Goal: Transaction & Acquisition: Purchase product/service

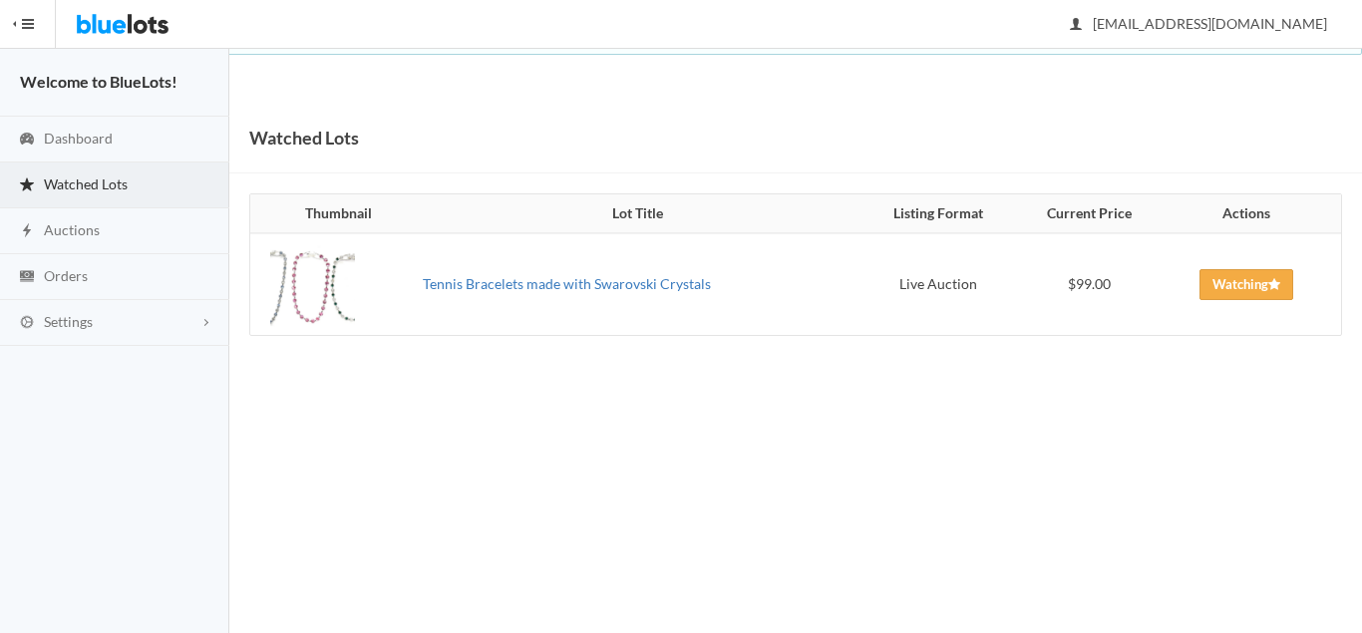
click at [684, 281] on link "Tennis Bracelets made with Swarovski Crystals" at bounding box center [567, 283] width 288 height 17
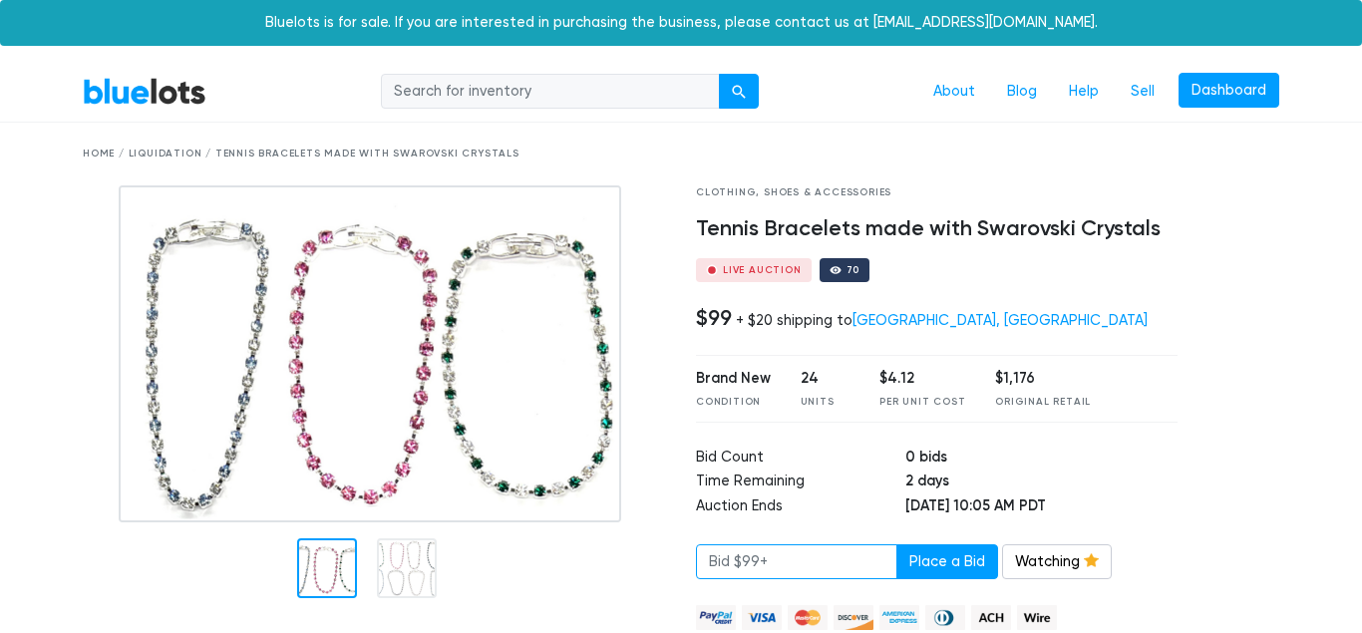
click at [787, 555] on input "number" at bounding box center [796, 562] width 201 height 36
type input "99"
click at [961, 559] on button "Place a Bid" at bounding box center [947, 562] width 102 height 36
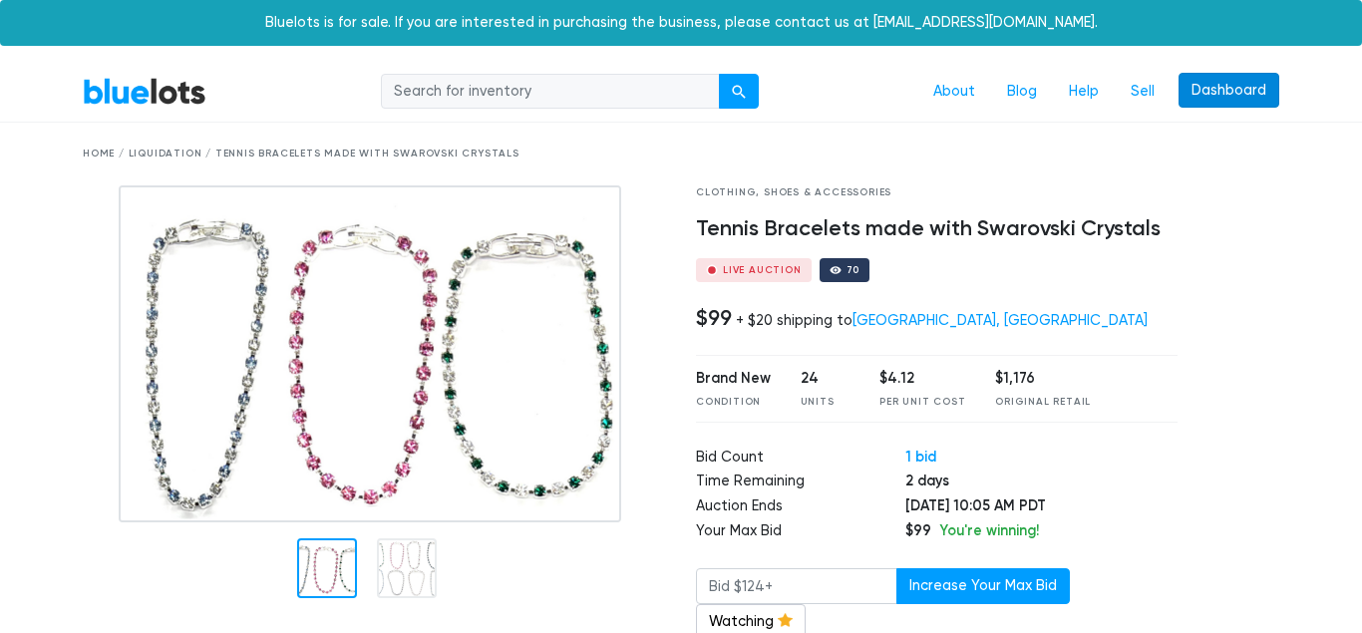
click at [1208, 97] on link "Dashboard" at bounding box center [1228, 91] width 101 height 36
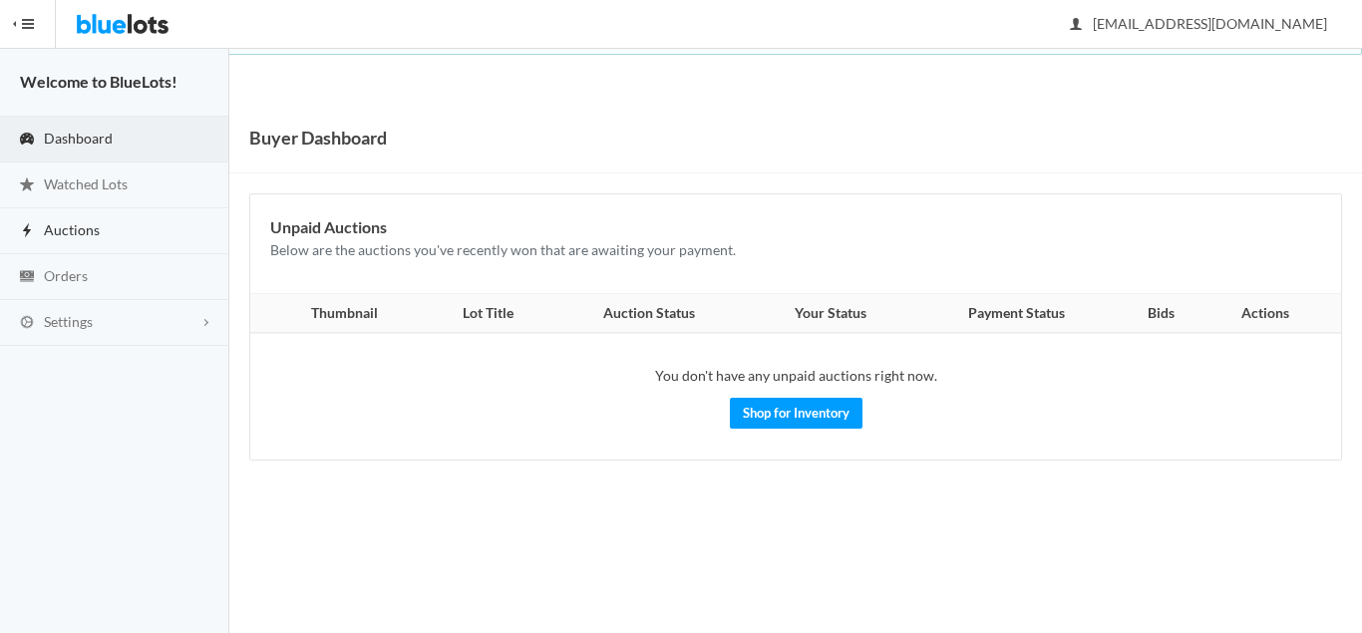
drag, startPoint x: 157, startPoint y: 221, endPoint x: 171, endPoint y: 221, distance: 14.0
click at [157, 222] on link "Auctions" at bounding box center [114, 231] width 229 height 46
